Goal: Task Accomplishment & Management: Complete application form

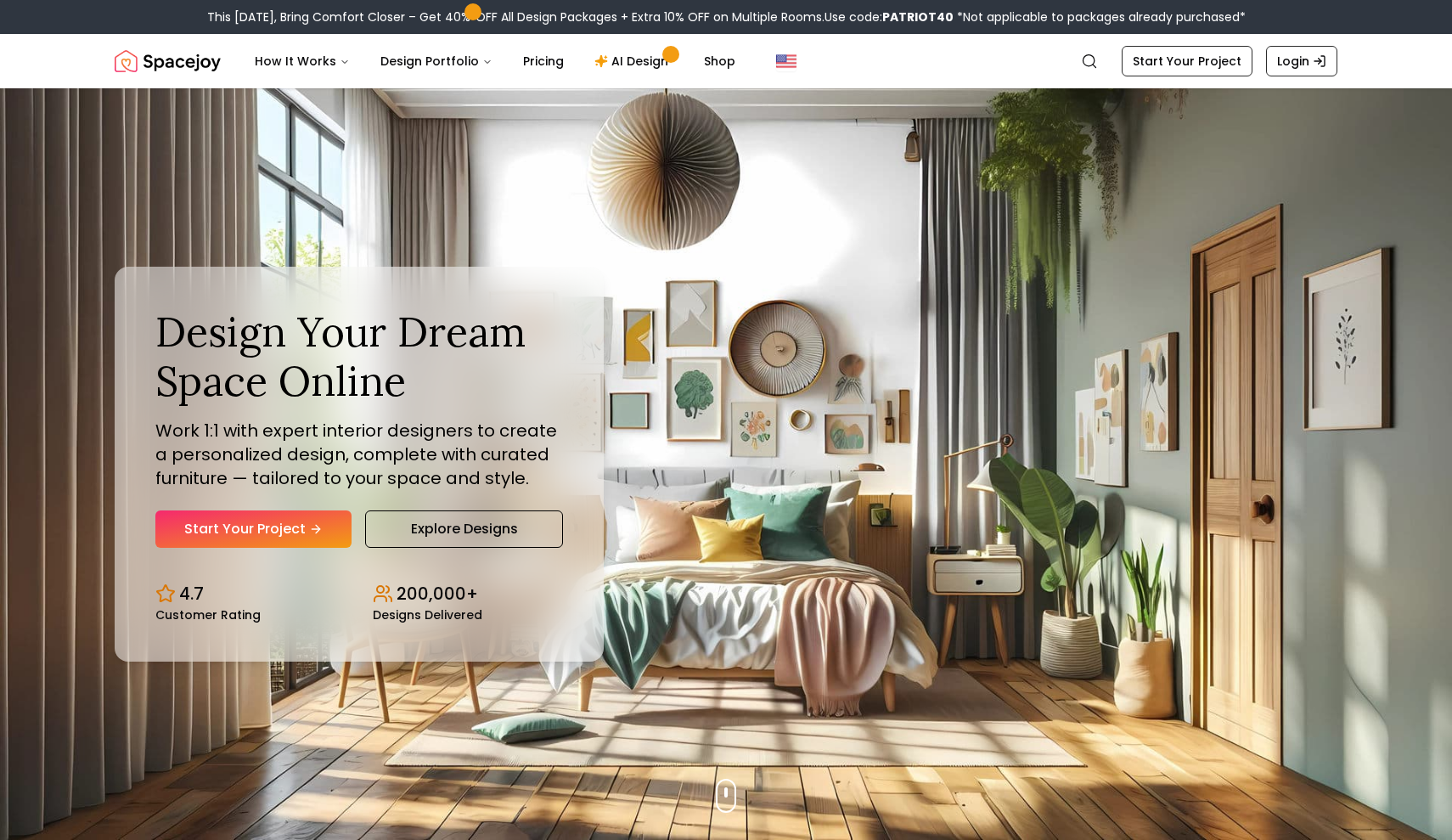
click at [298, 507] on div "Design Your Dream Space Online Work 1:1 with expert interior designers to creat…" at bounding box center [359, 427] width 408 height 240
click at [298, 519] on link "Start Your Project" at bounding box center [253, 529] width 196 height 37
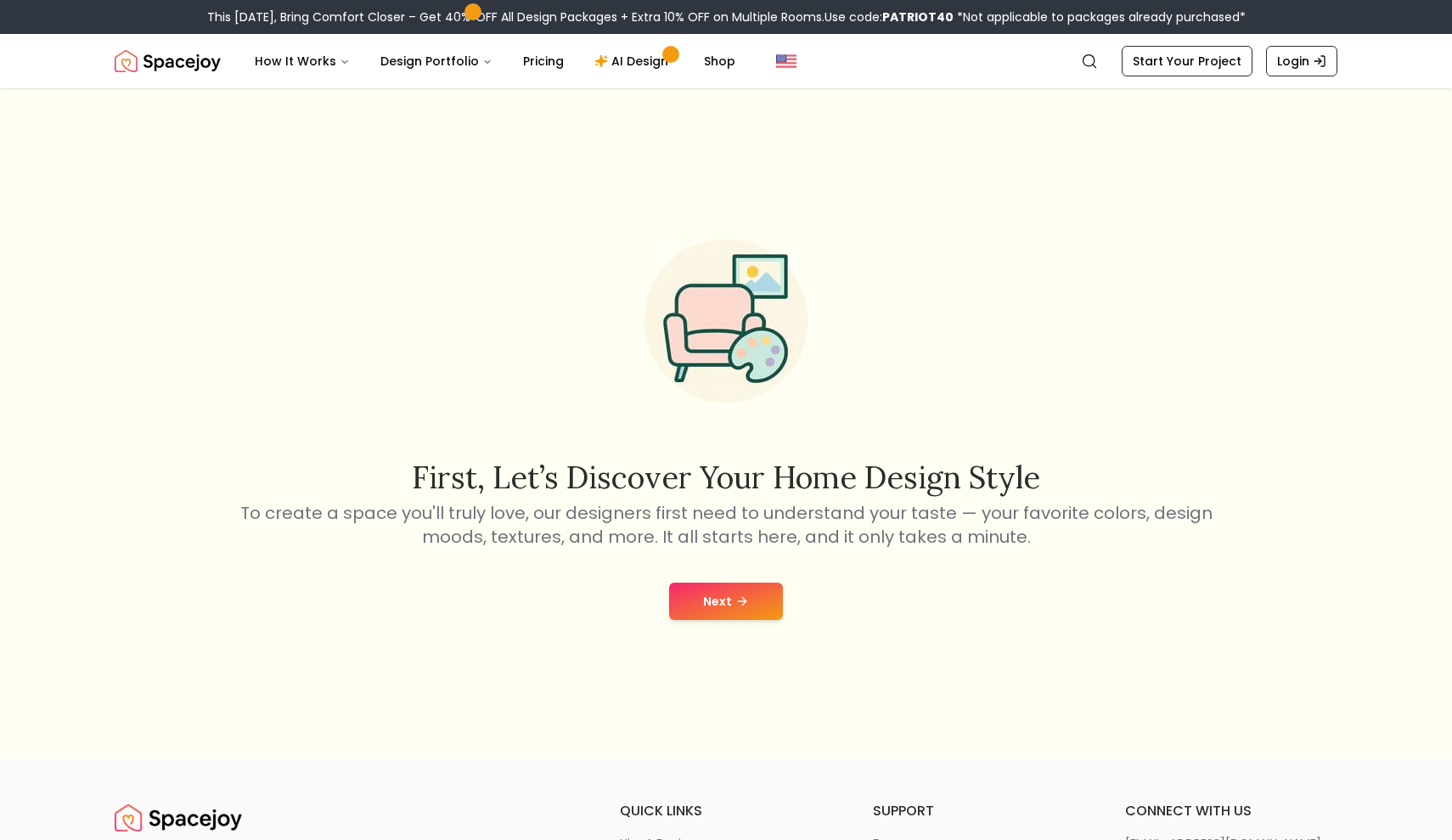
click at [755, 592] on button "Next" at bounding box center [726, 601] width 114 height 37
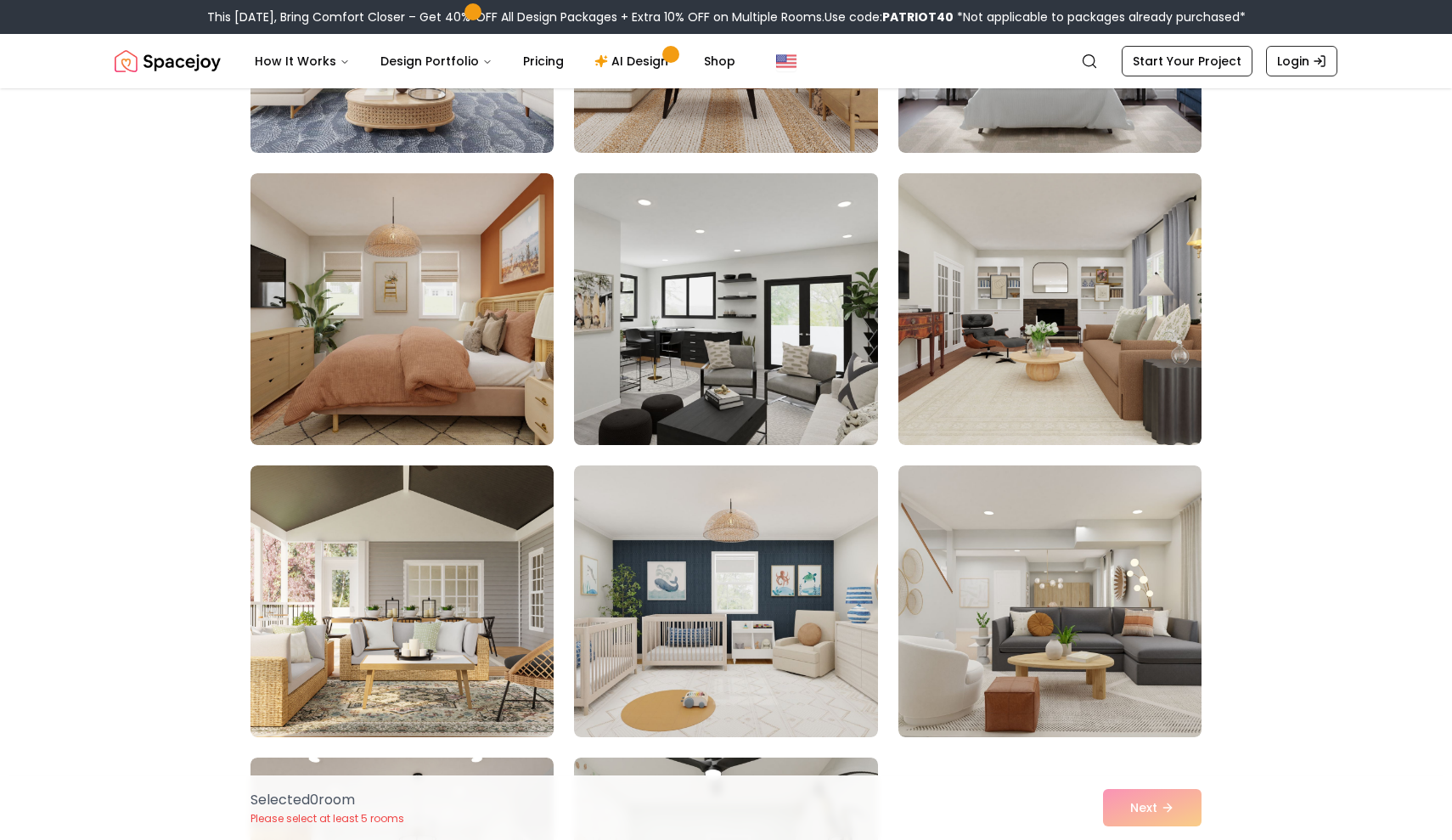
scroll to position [1227, 0]
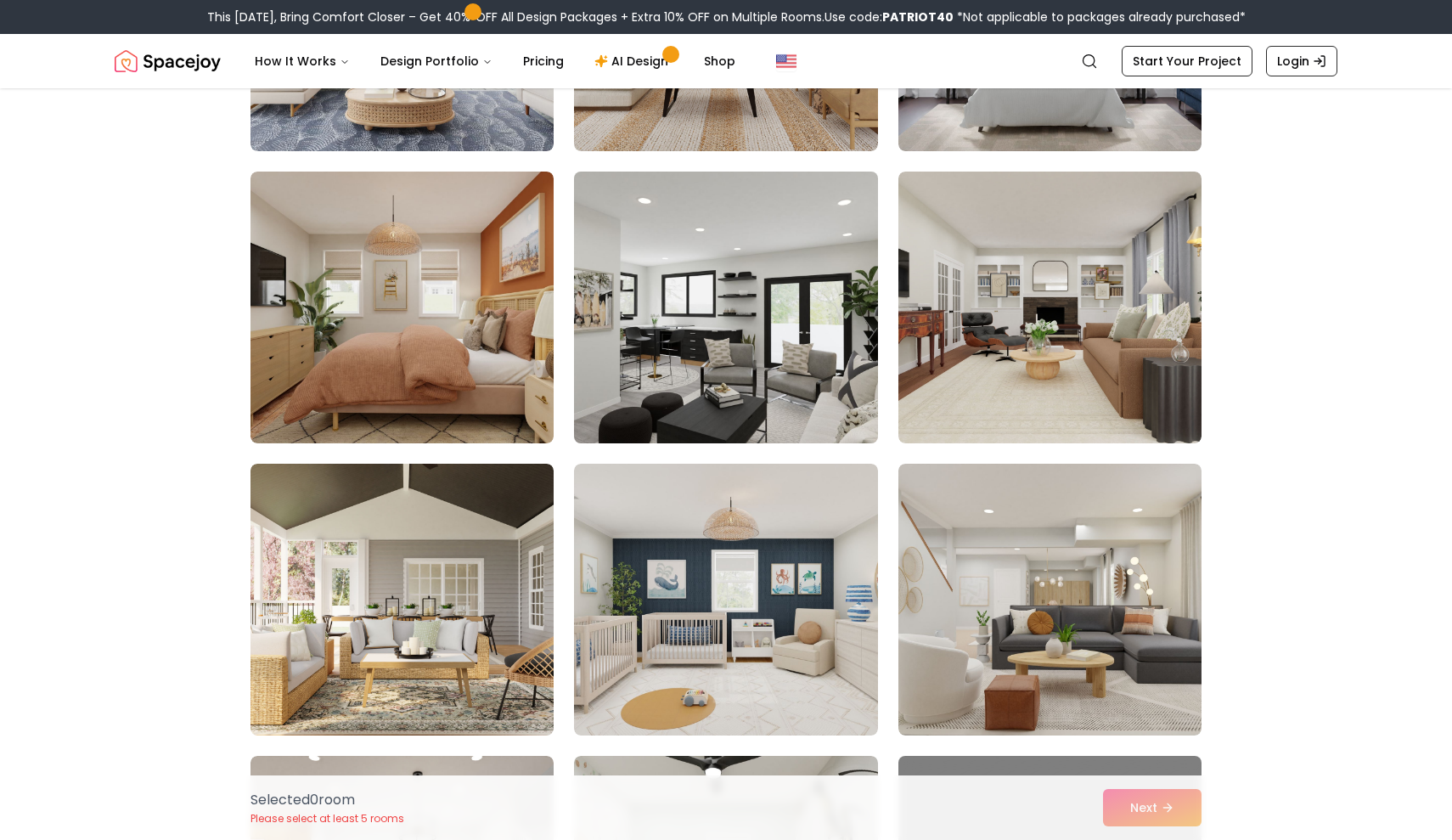
click at [786, 383] on img at bounding box center [725, 307] width 318 height 285
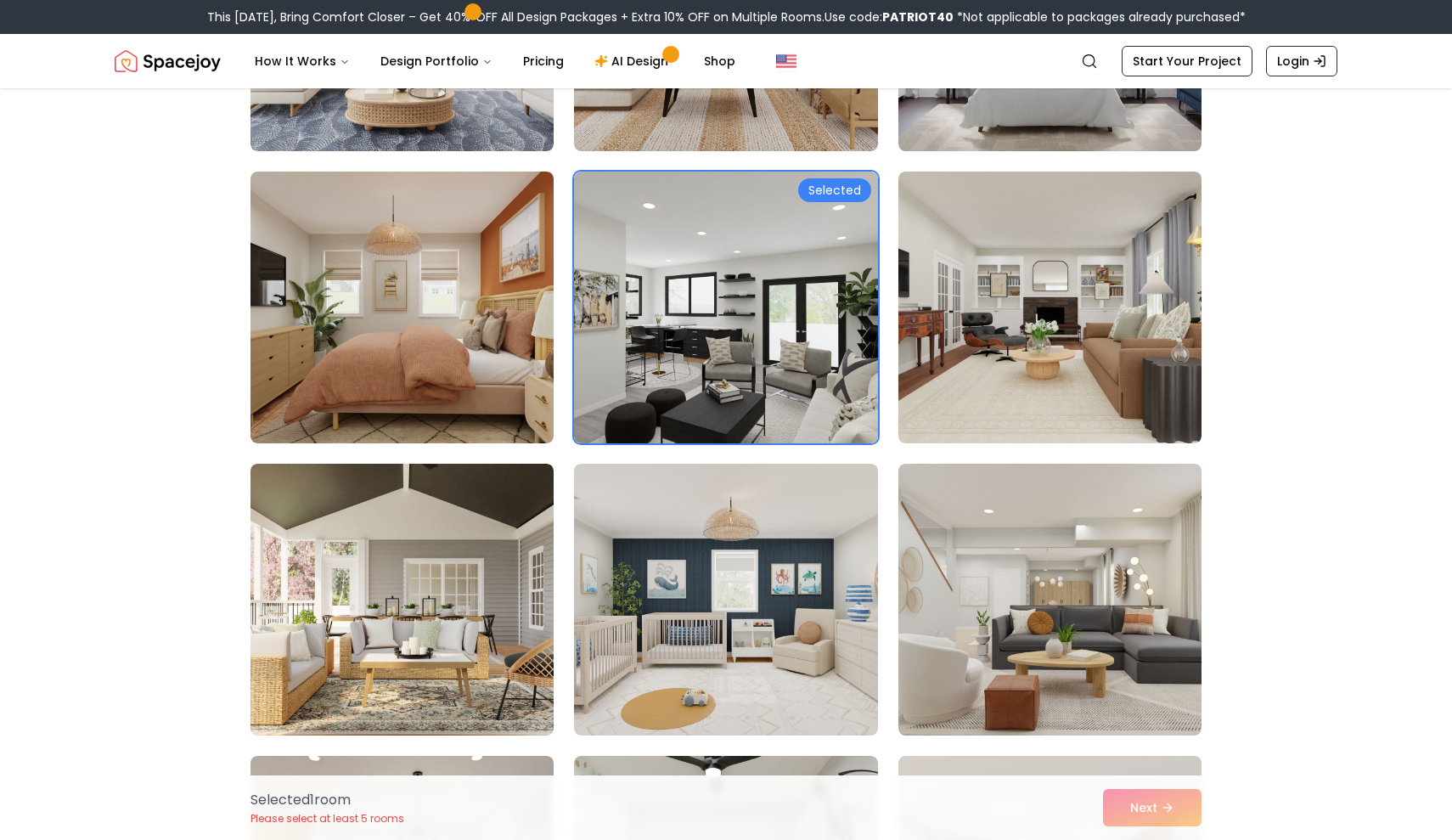
click at [1121, 801] on div "Selected 1 room Please select at least 5 rooms Next" at bounding box center [726, 807] width 978 height 64
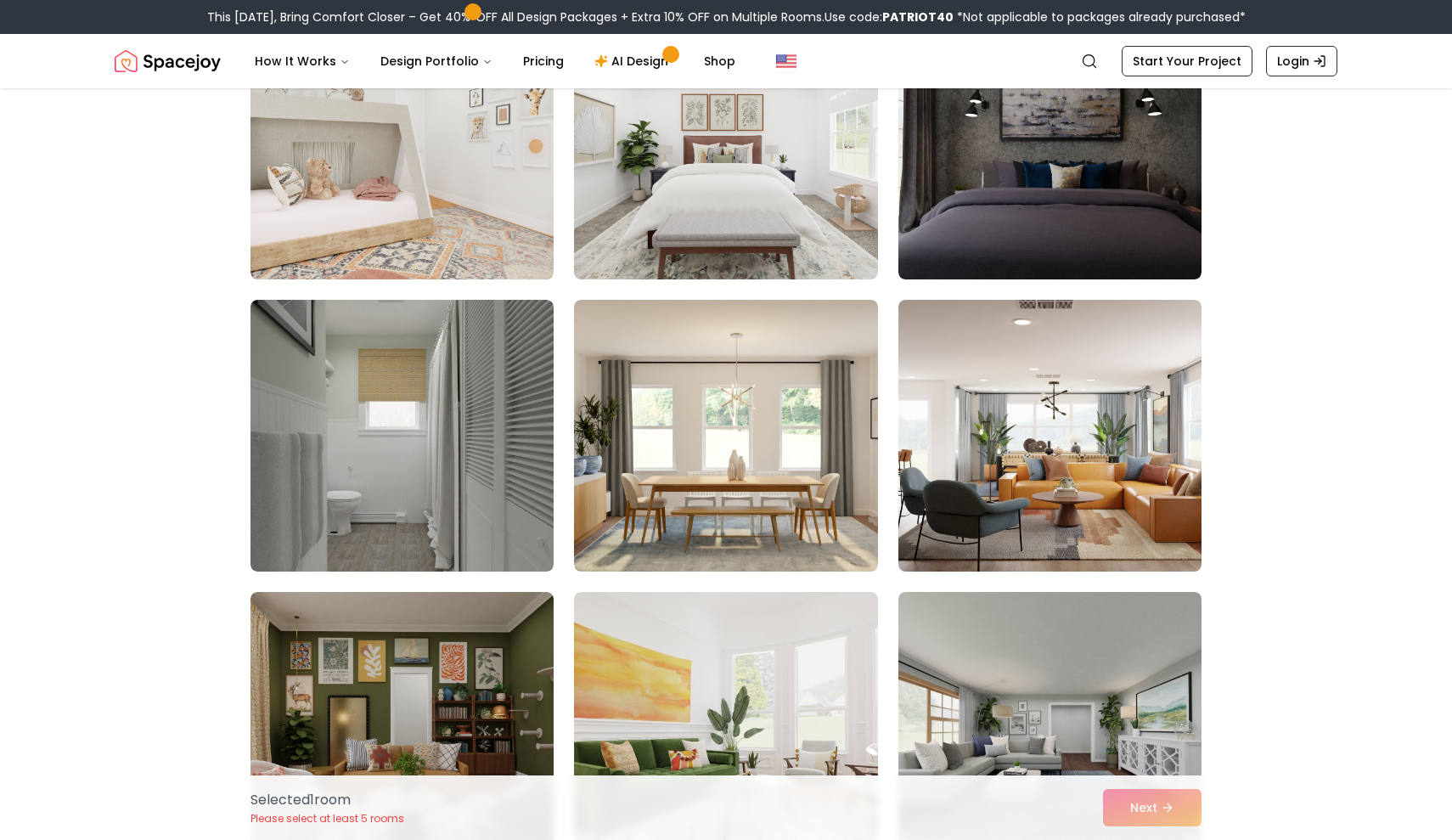
scroll to position [7604, 0]
